Goal: Information Seeking & Learning: Learn about a topic

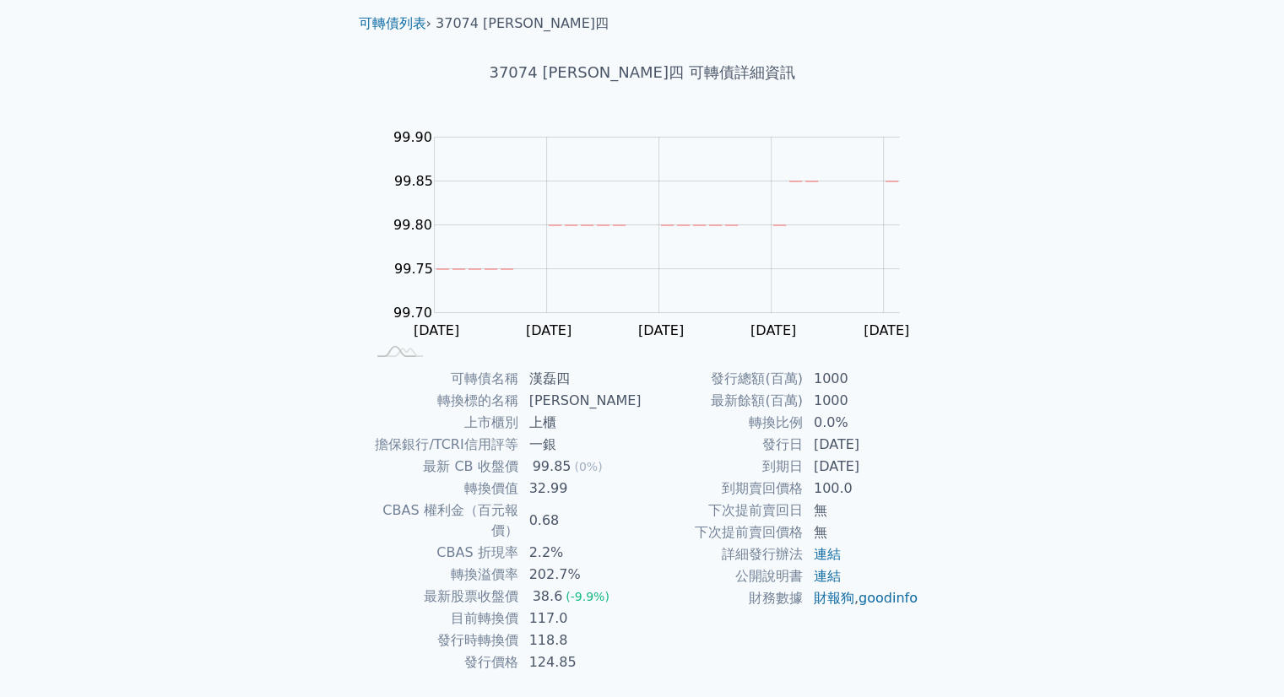
scroll to position [84, 0]
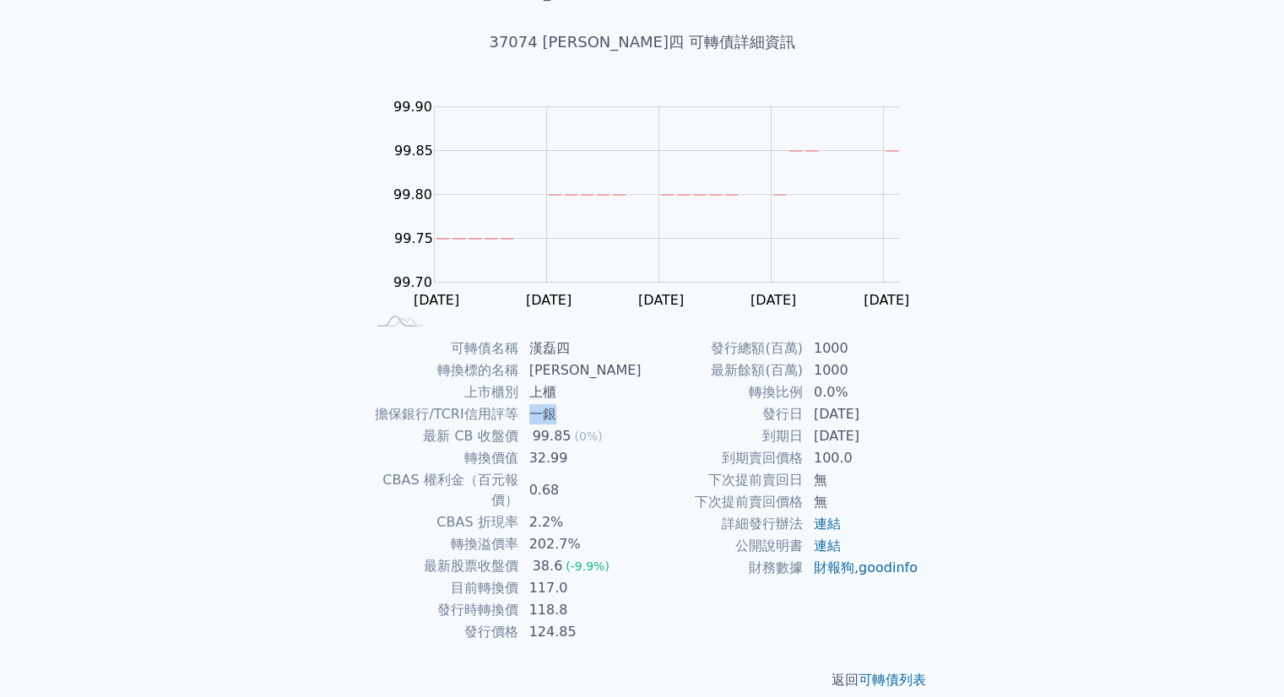
drag, startPoint x: 537, startPoint y: 415, endPoint x: 572, endPoint y: 412, distance: 35.6
click at [570, 410] on td "一銀" at bounding box center [580, 415] width 123 height 22
click at [724, 460] on td "到期賣回價格" at bounding box center [723, 458] width 161 height 22
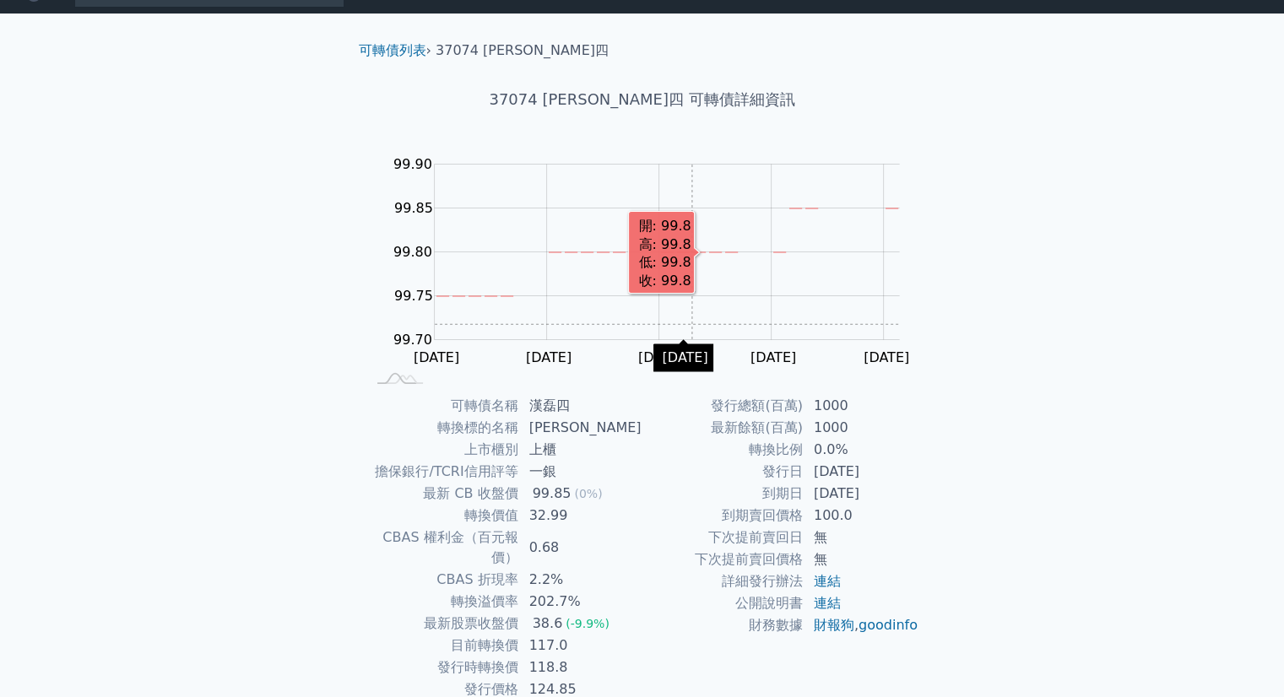
scroll to position [0, 0]
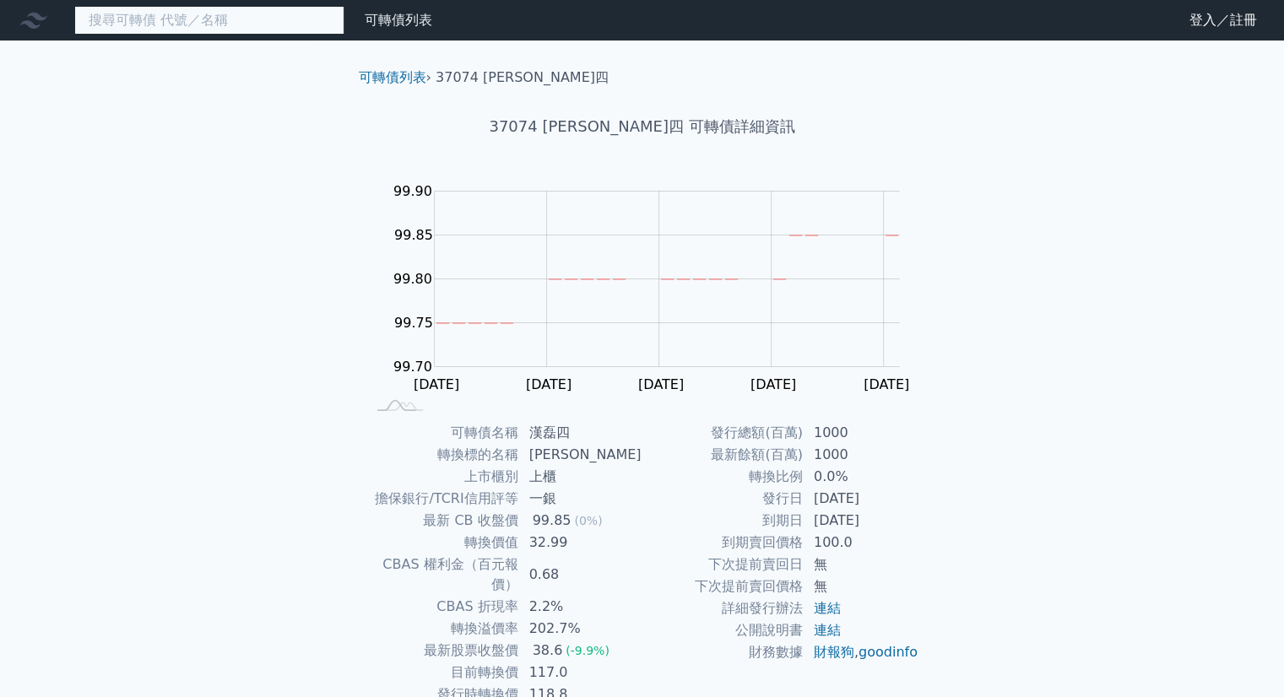
click at [234, 16] on input at bounding box center [209, 20] width 270 height 29
type input "z"
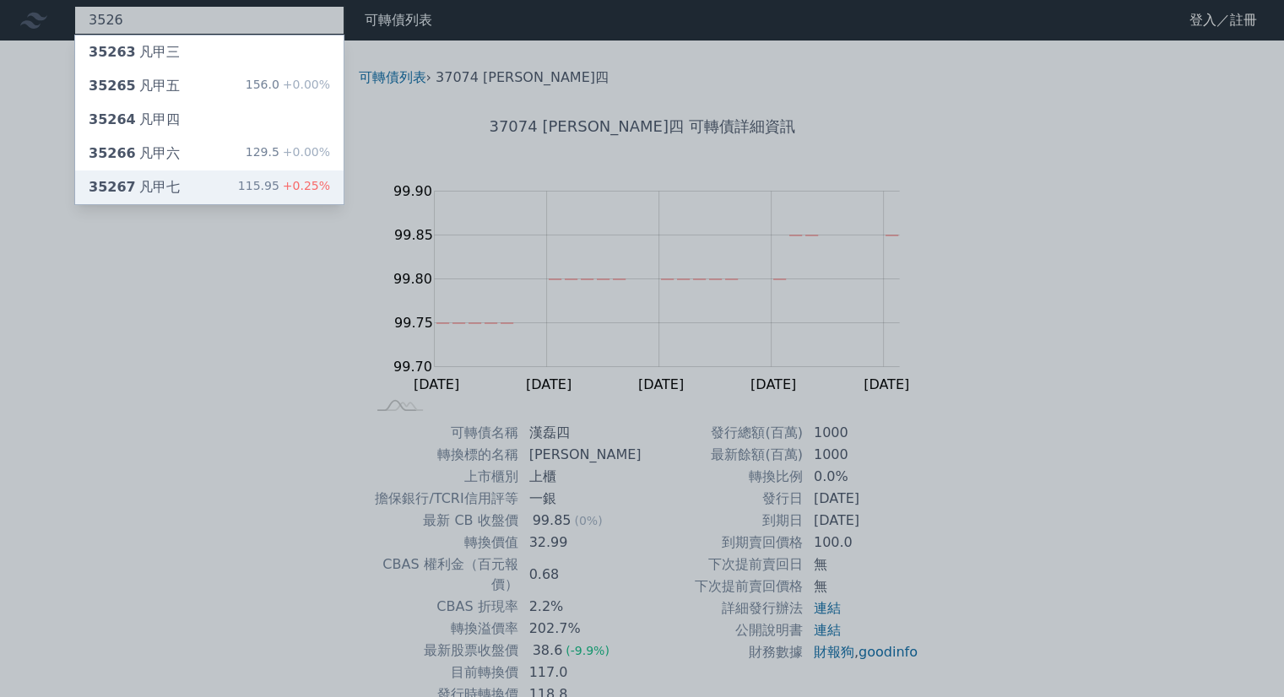
type input "3526"
click at [196, 179] on div "35267 凡甲七 115.95 +0.25%" at bounding box center [209, 188] width 268 height 34
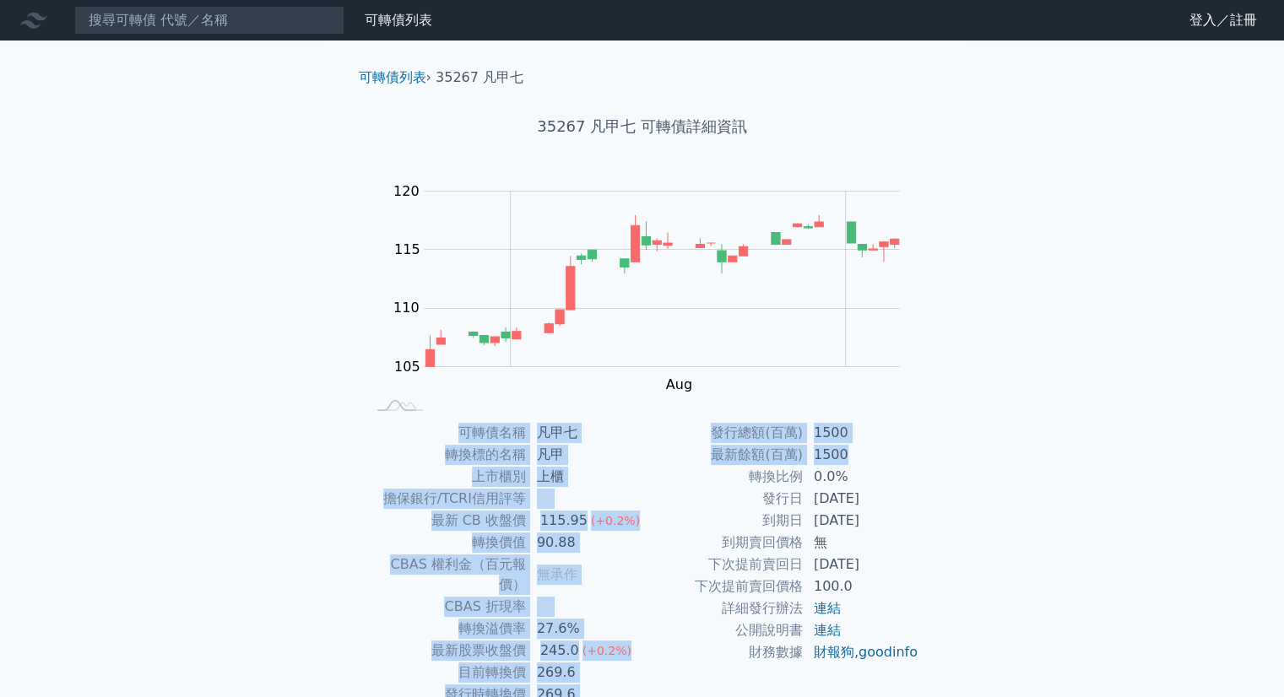
drag, startPoint x: 917, startPoint y: 458, endPoint x: 909, endPoint y: 377, distance: 81.4
click at [909, 377] on div "可轉債列表 › 35267 凡甲七 35267 凡甲七 可轉債詳細資訊 Zoom Out 100 90 95 100 105 110 115 120 125 …" at bounding box center [642, 422] width 594 height 762
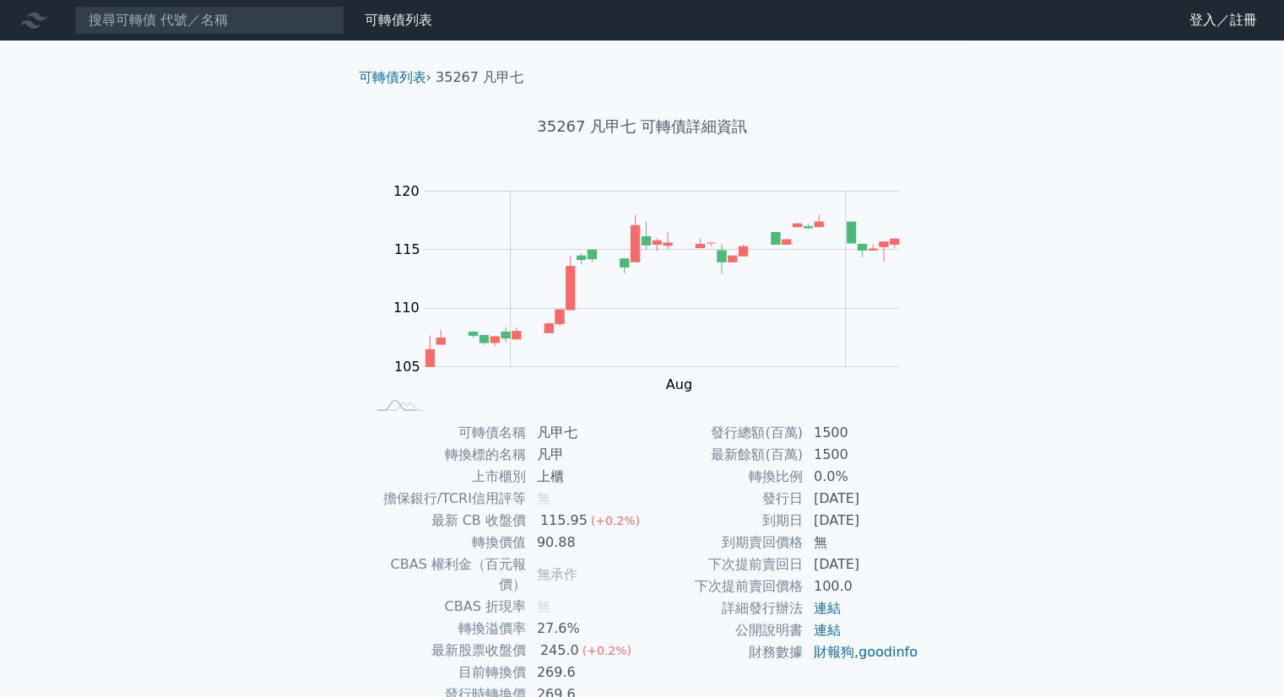
click at [1039, 355] on div "可轉債列表 財務數據 可轉債列表 財務數據 登入／註冊 登入／註冊 可轉債列表 › 35267 凡甲七 35267 凡甲七 可轉債詳細資訊 Zoom Out …" at bounding box center [642, 401] width 1284 height 802
click at [274, 22] on input at bounding box center [209, 20] width 270 height 29
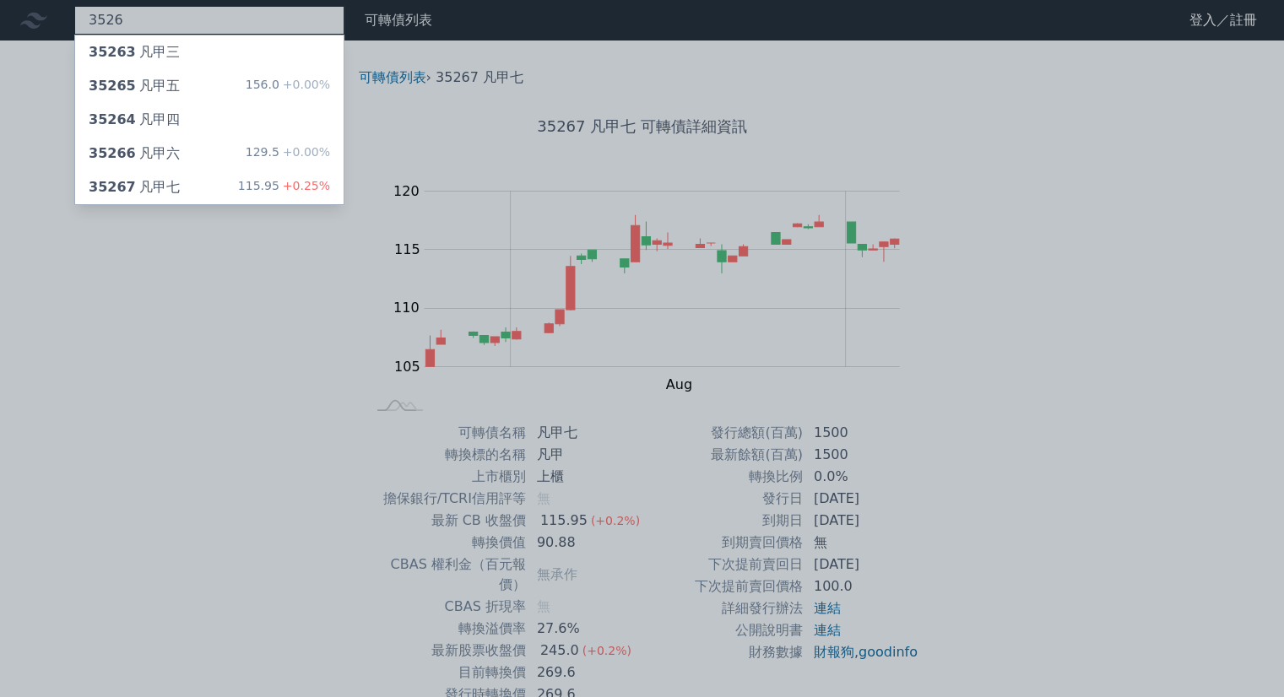
type input "3526"
click at [214, 322] on div at bounding box center [642, 348] width 1284 height 697
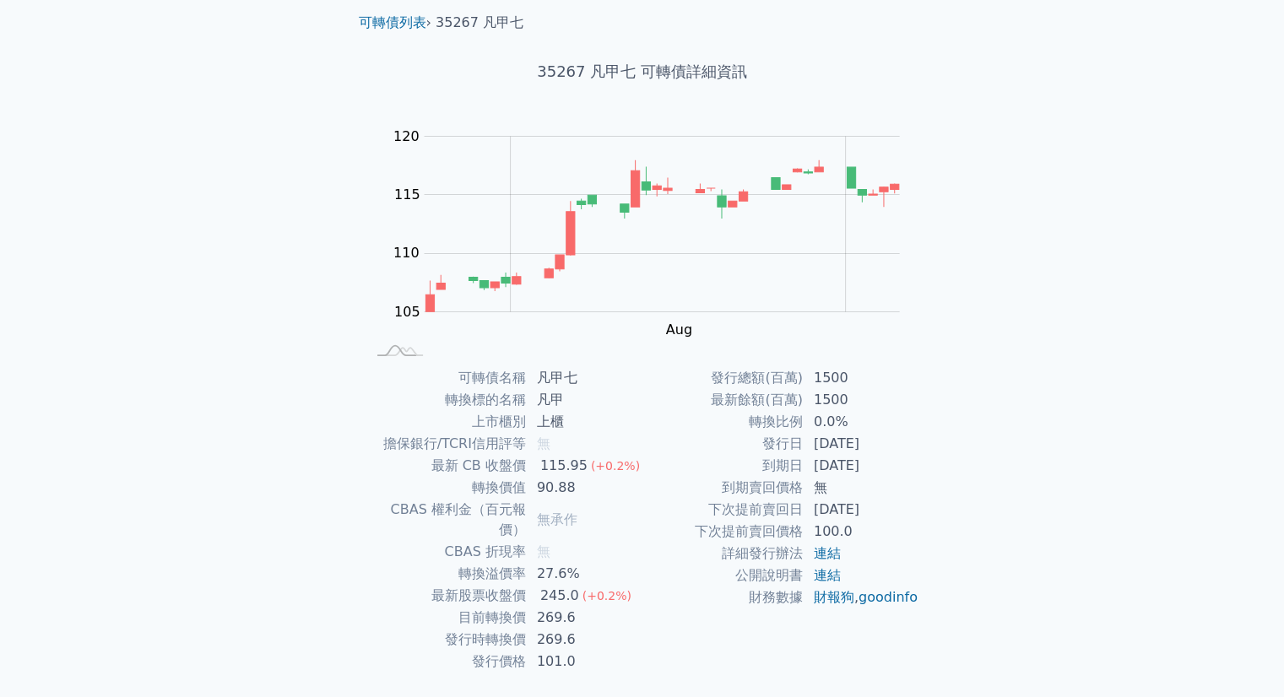
scroll to position [84, 0]
